Goal: Check status: Check status

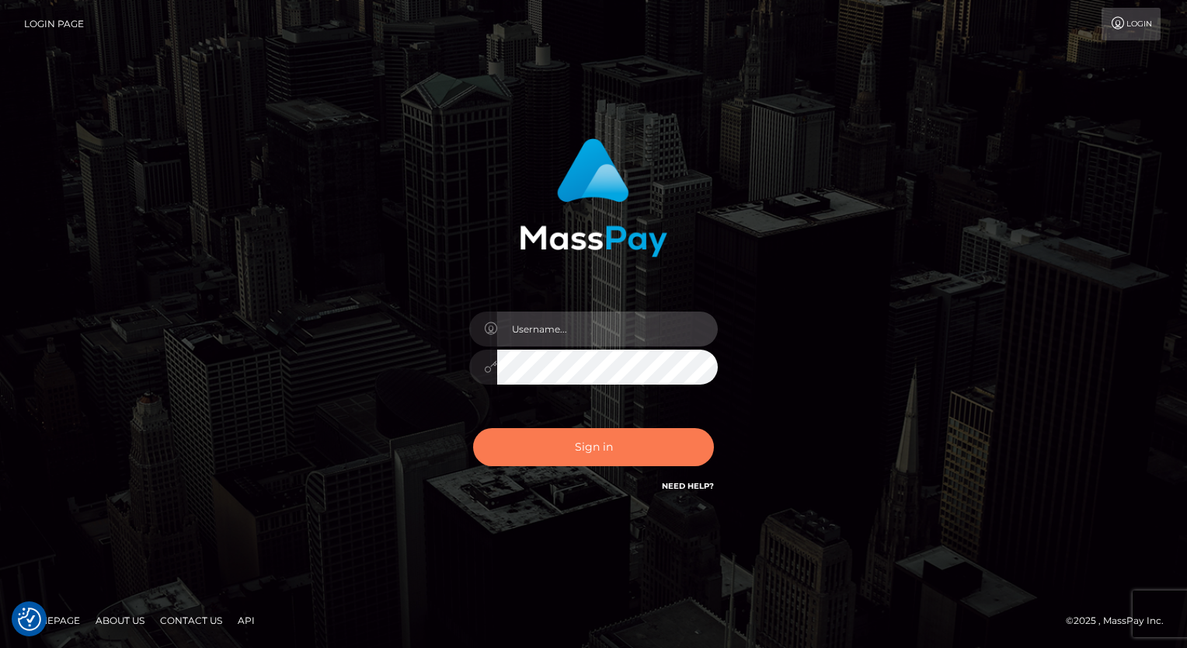
type input "aly.ignite"
click at [576, 436] on button "Sign in" at bounding box center [593, 447] width 241 height 38
type input "aly.ignite"
click at [578, 447] on button "Sign in" at bounding box center [593, 447] width 241 height 38
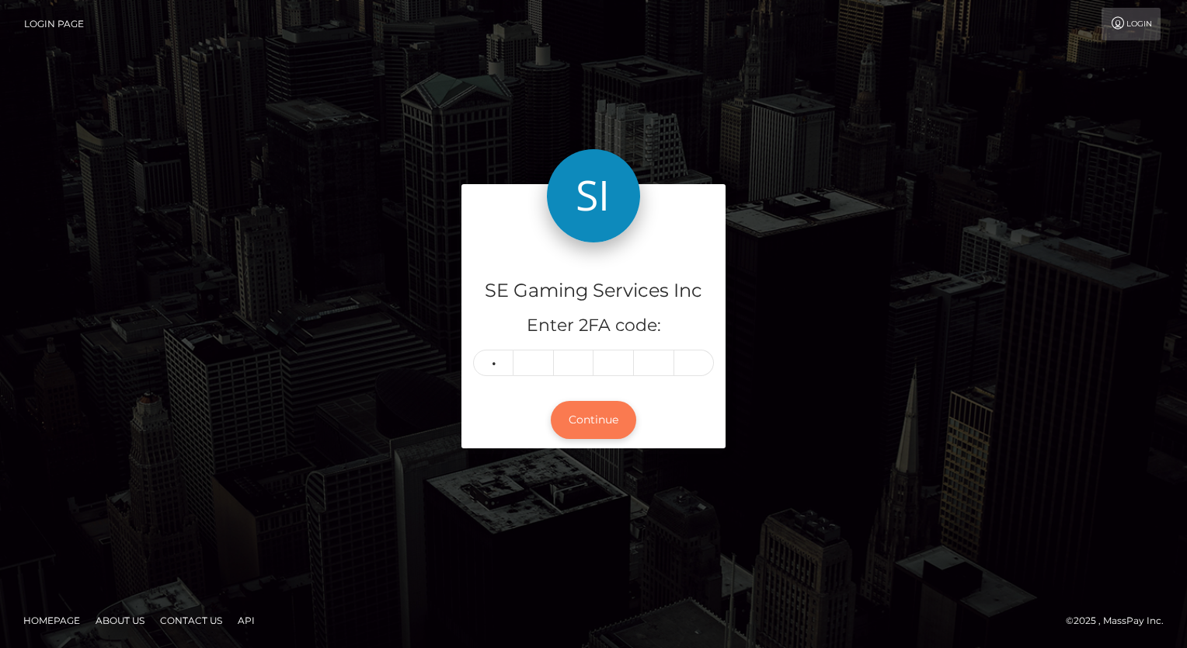
type input "5"
type input "9"
type input "6"
type input "4"
type input "7"
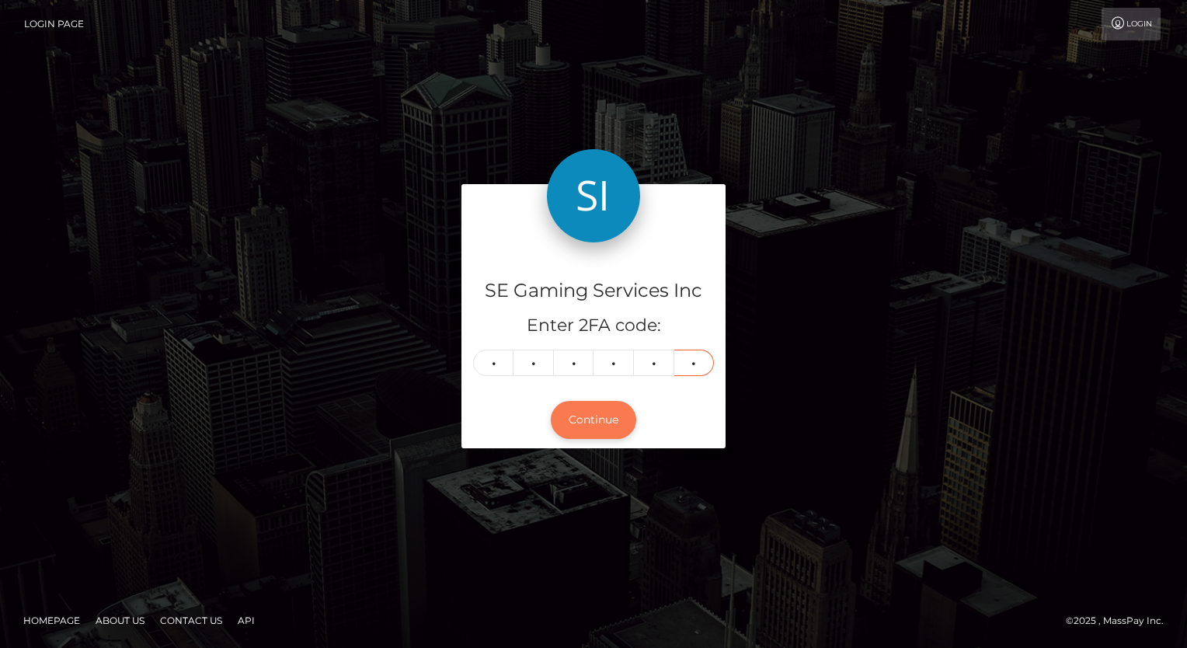
type input "8"
click at [578, 418] on button "Continue" at bounding box center [593, 420] width 85 height 38
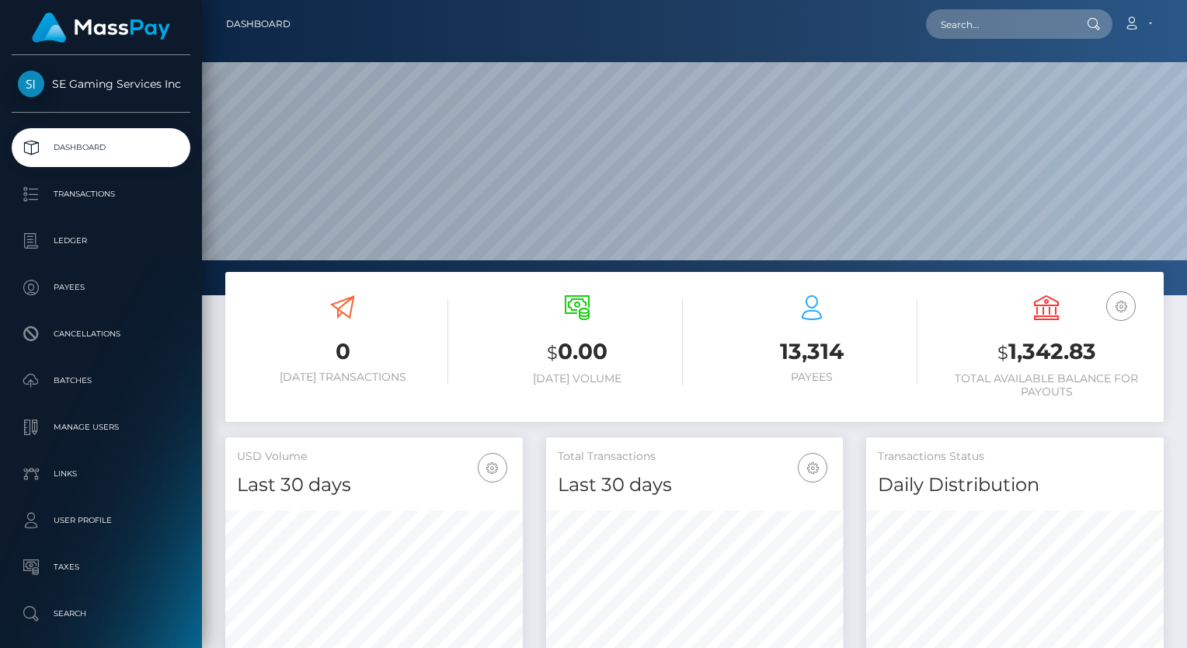
scroll to position [275, 297]
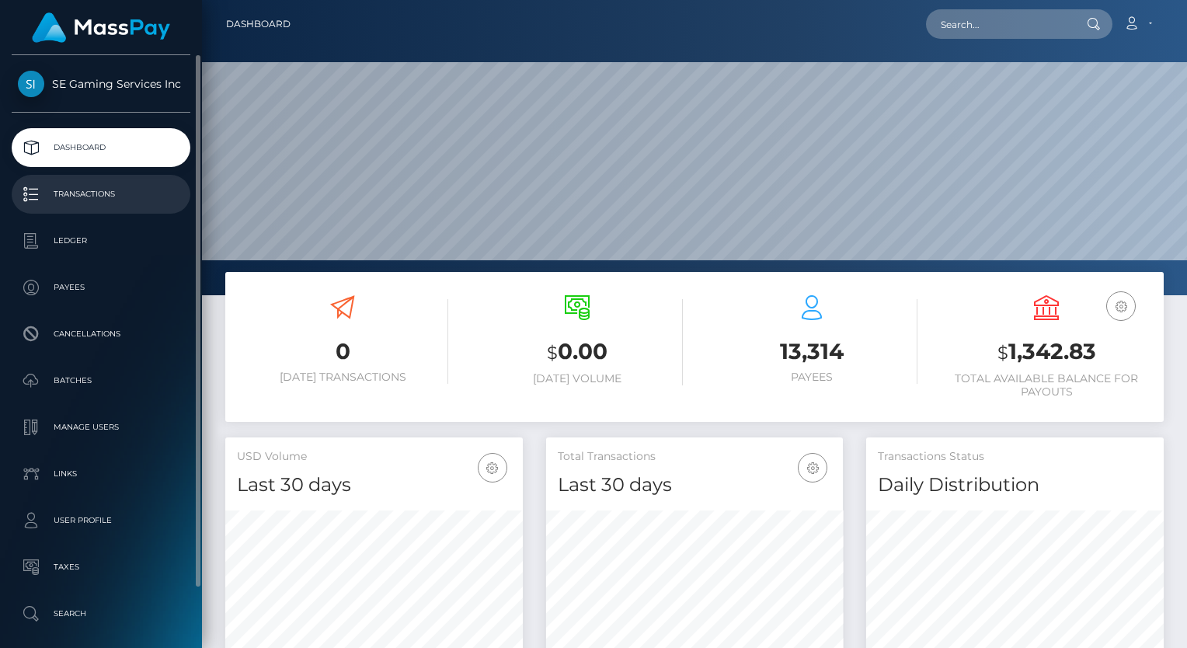
click at [106, 191] on p "Transactions" at bounding box center [101, 194] width 166 height 23
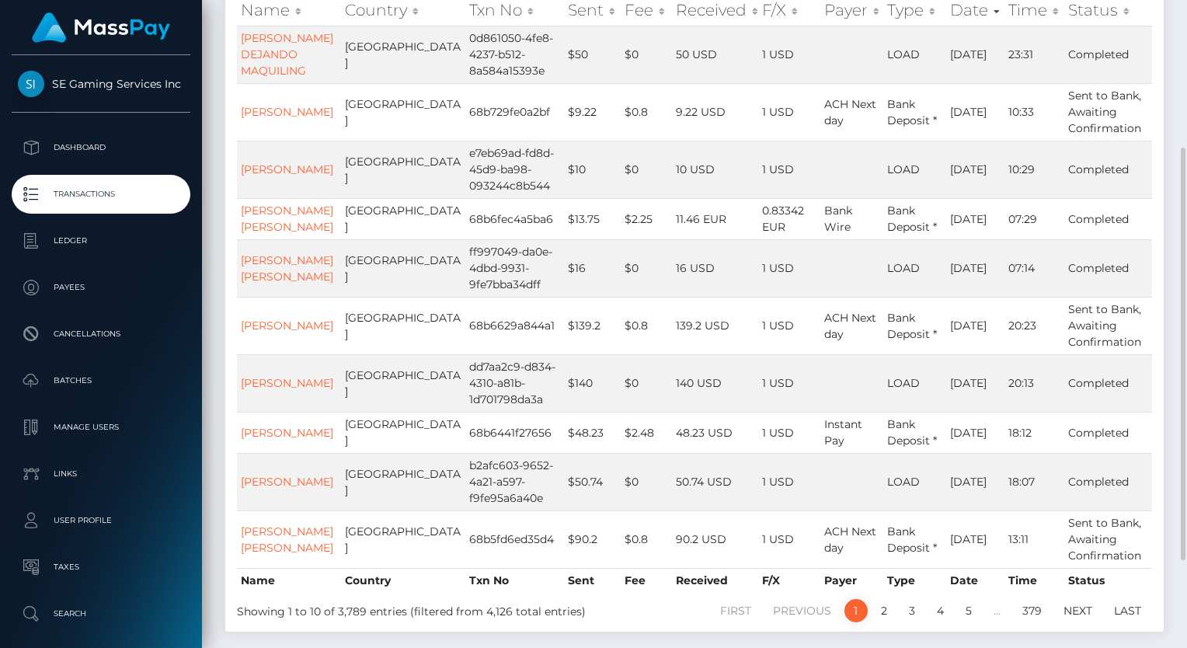
scroll to position [311, 0]
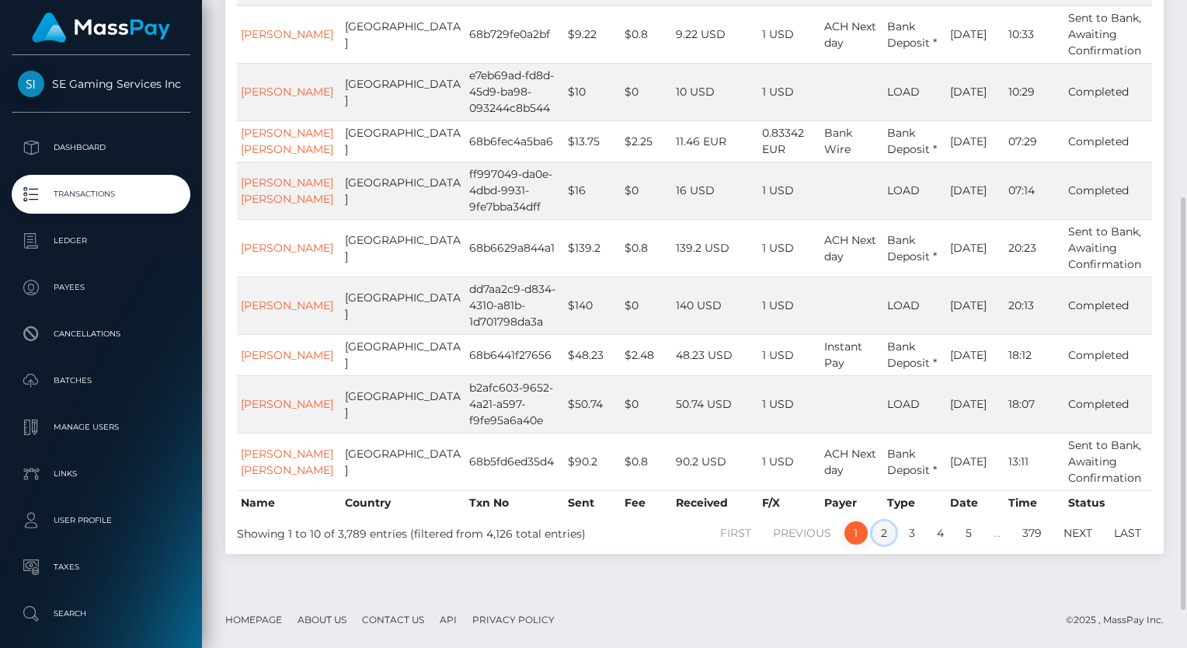
click at [881, 544] on link "2" at bounding box center [883, 532] width 23 height 23
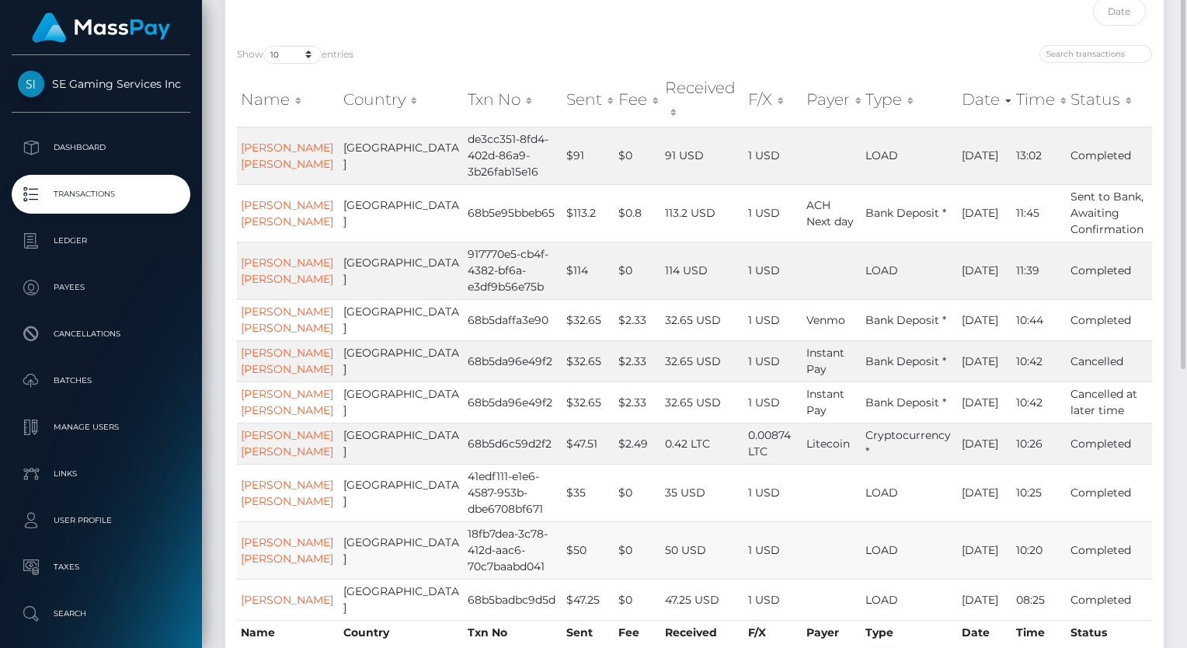
scroll to position [78, 0]
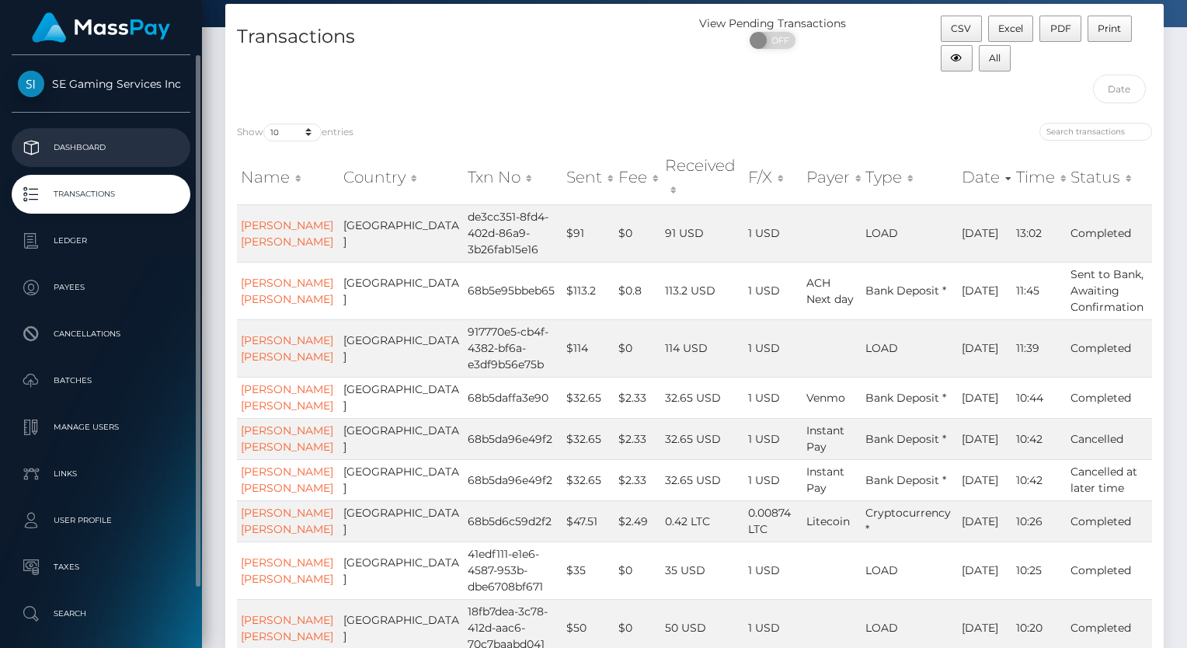
click at [71, 143] on p "Dashboard" at bounding box center [101, 147] width 166 height 23
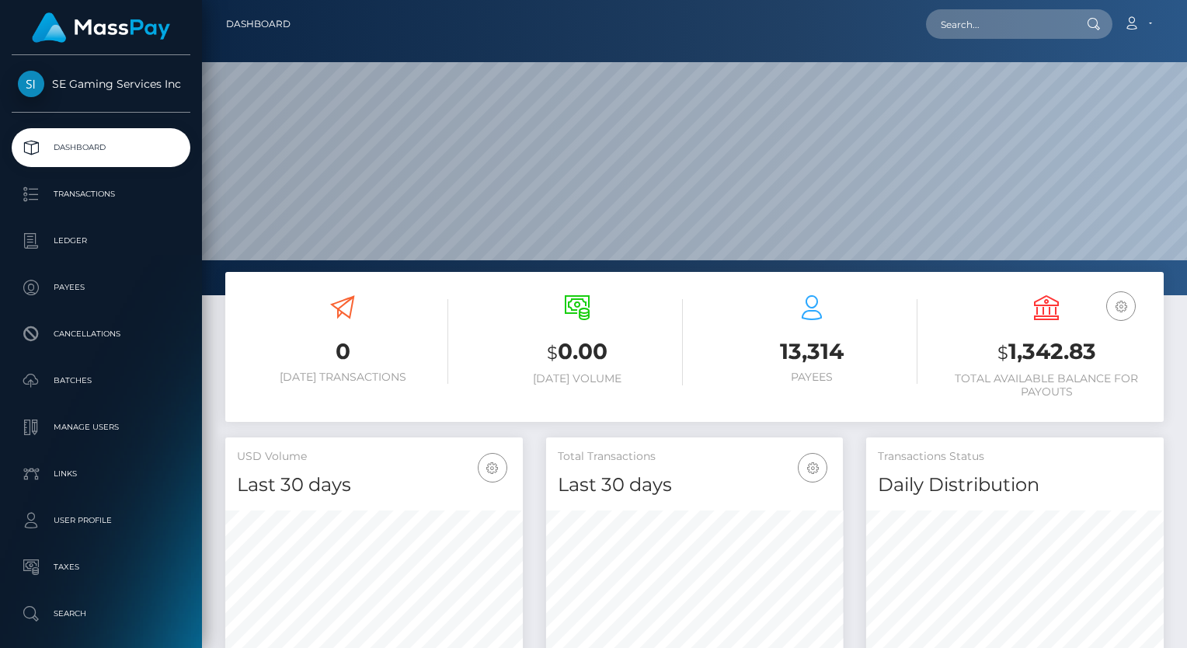
scroll to position [275, 297]
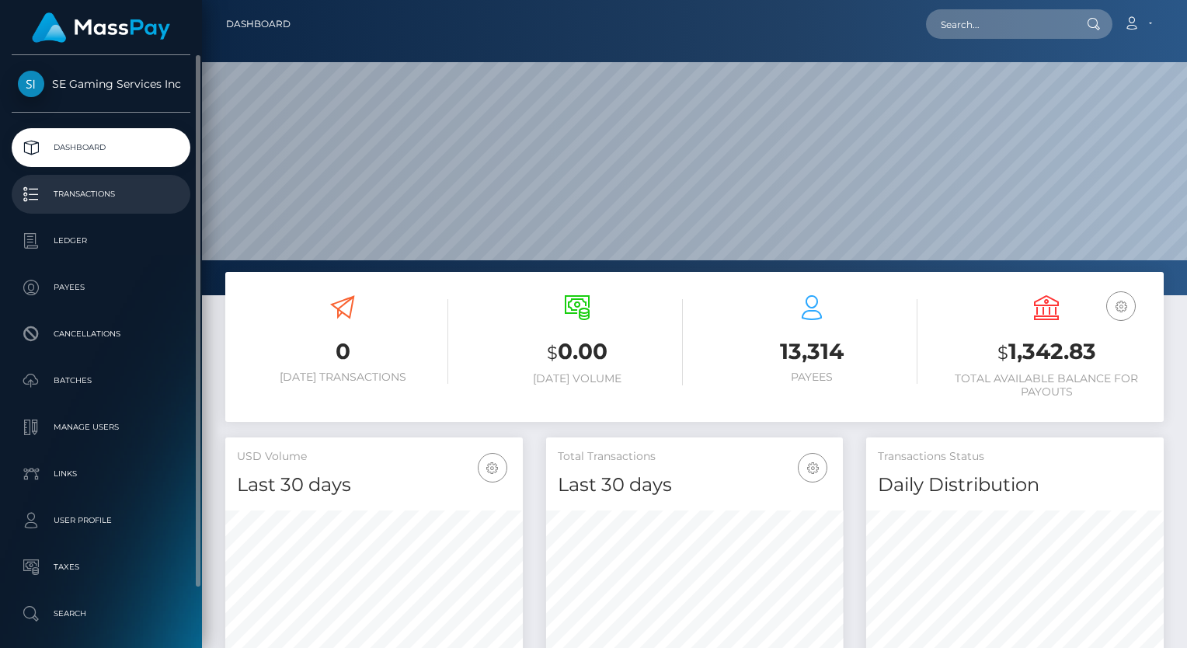
click at [87, 188] on p "Transactions" at bounding box center [101, 194] width 166 height 23
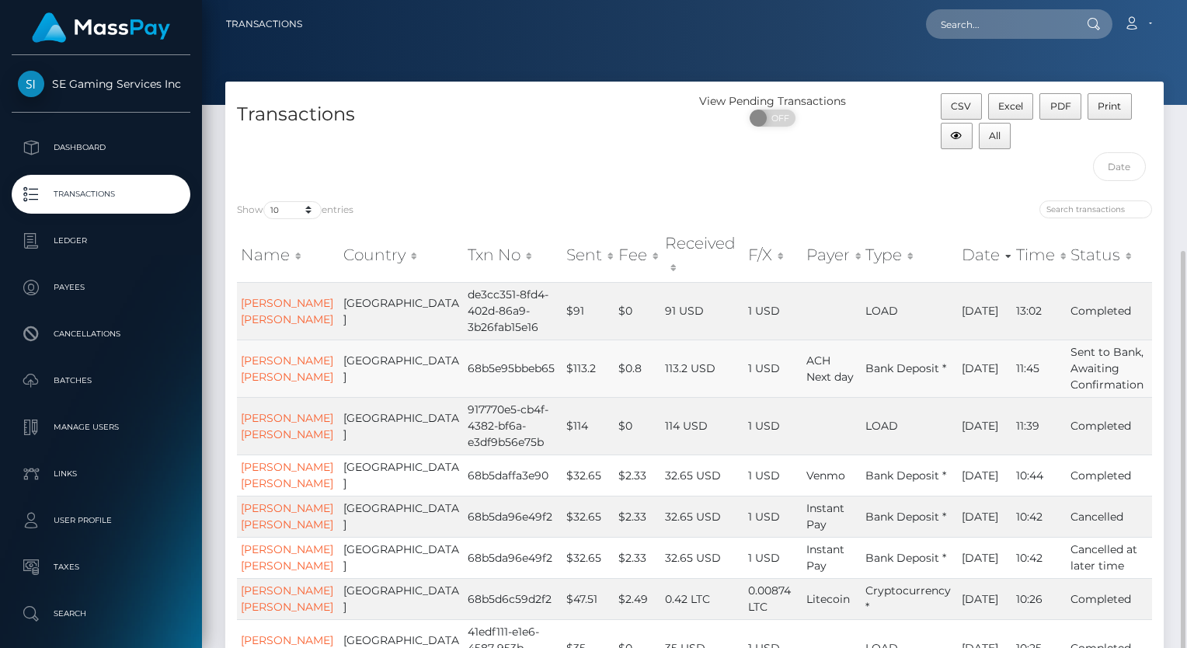
scroll to position [404, 0]
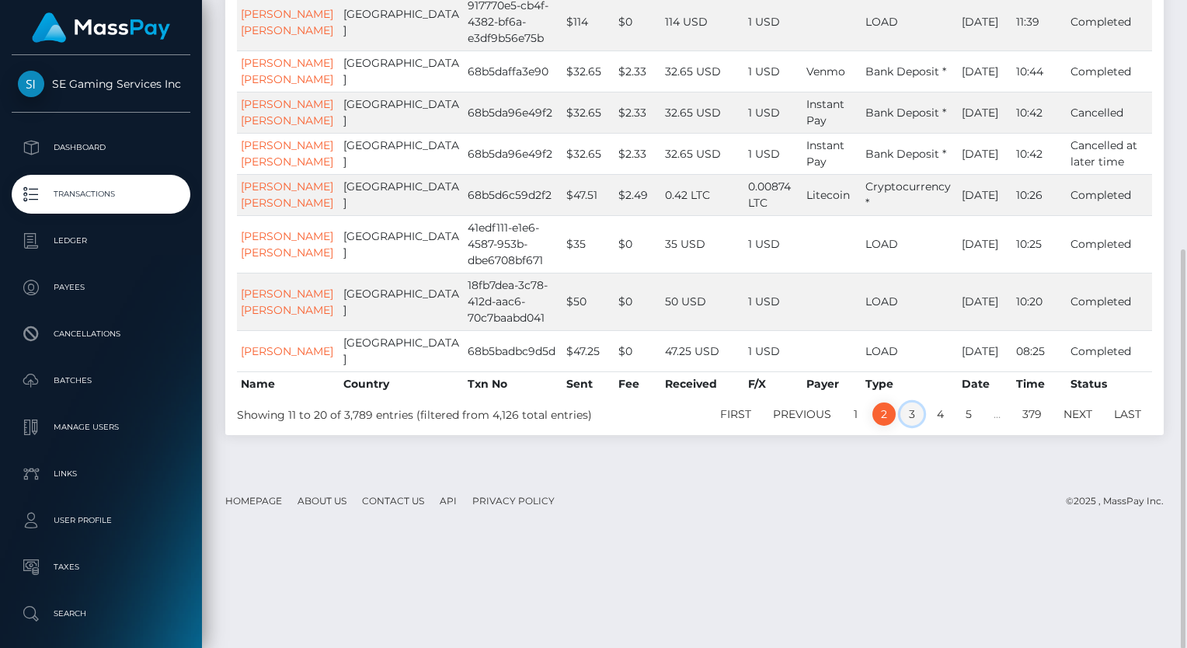
click at [909, 426] on link "3" at bounding box center [911, 413] width 23 height 23
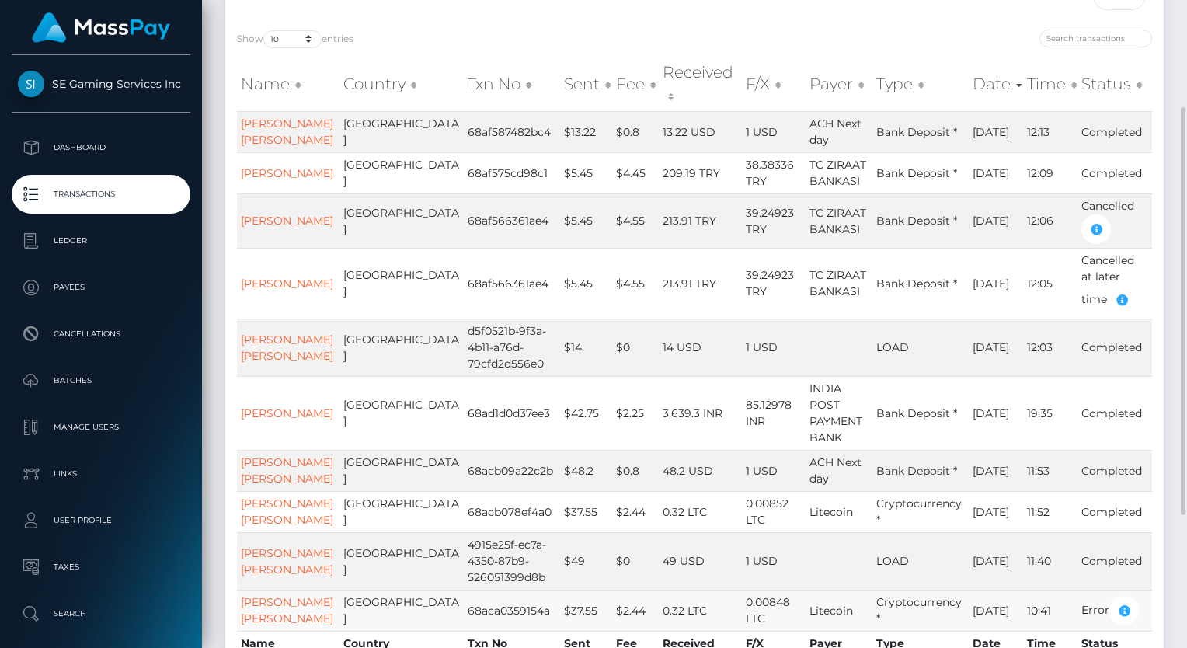
scroll to position [93, 0]
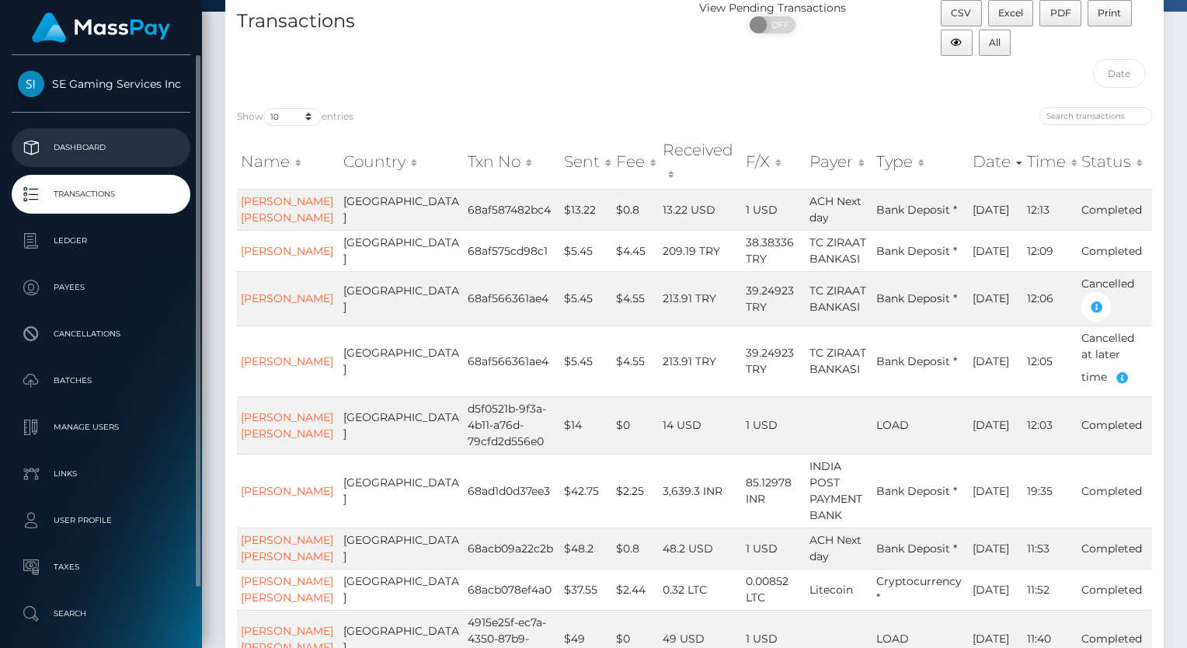
click at [113, 148] on p "Dashboard" at bounding box center [101, 147] width 166 height 23
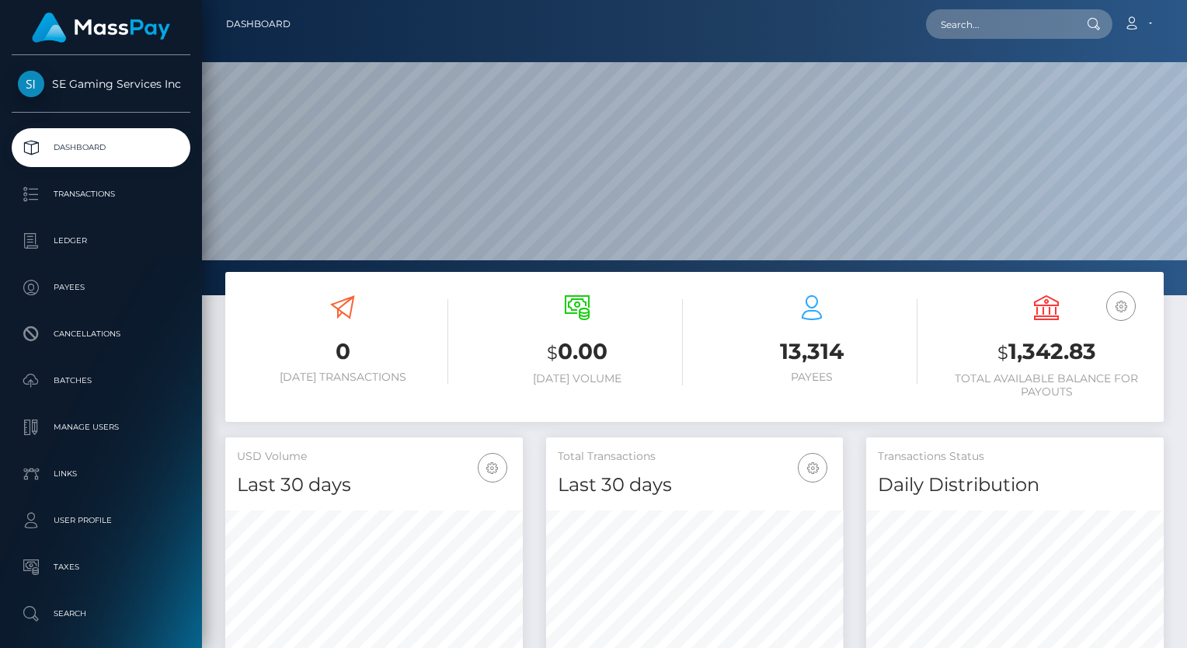
scroll to position [275, 297]
